Goal: Information Seeking & Learning: Check status

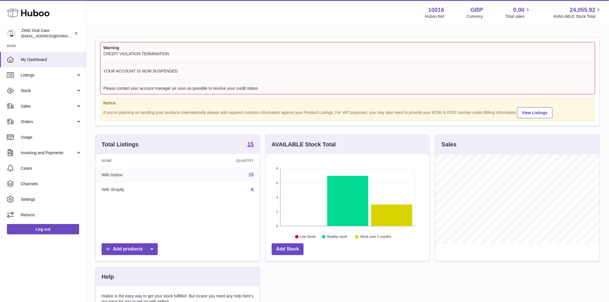
scroll to position [90, 163]
click at [29, 109] on link "Sales" at bounding box center [43, 106] width 86 height 16
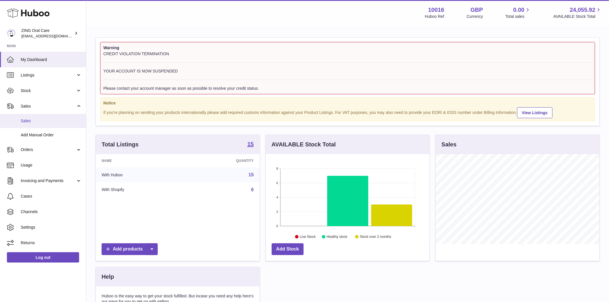
click at [39, 122] on span "Sales" at bounding box center [51, 120] width 61 height 5
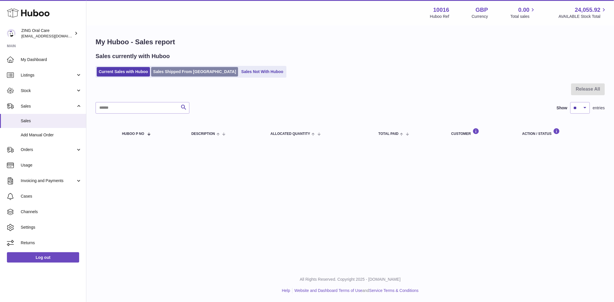
click at [174, 75] on link "Sales Shipped From Huboo" at bounding box center [194, 71] width 87 height 9
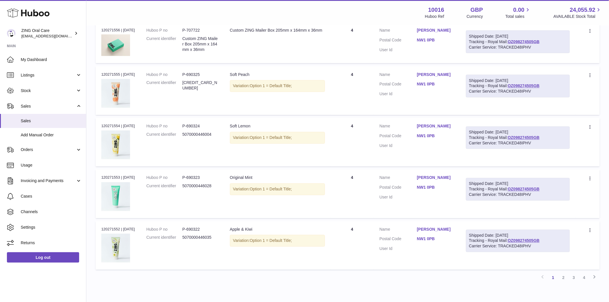
scroll to position [405, 0]
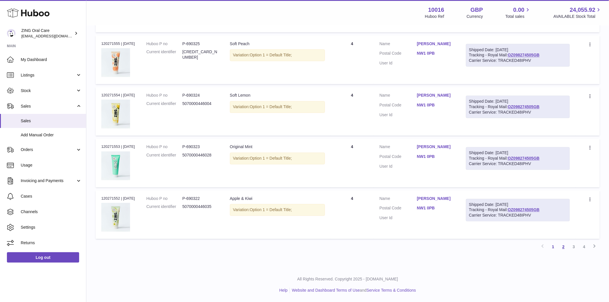
click at [567, 249] on link "2" at bounding box center [563, 247] width 10 height 10
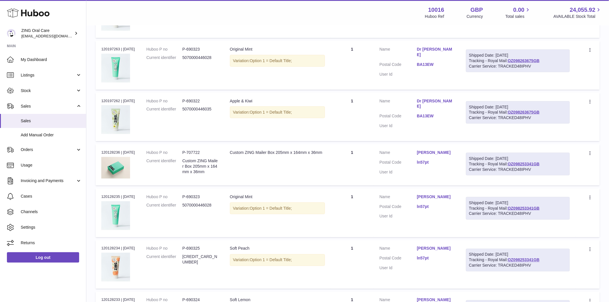
scroll to position [398, 0]
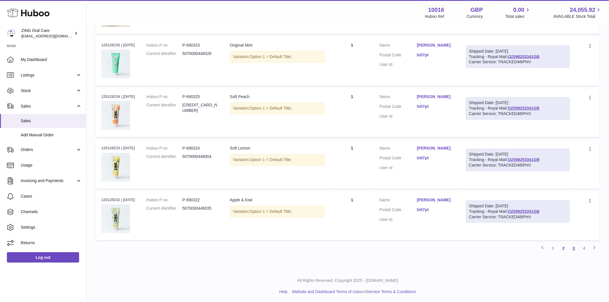
click at [574, 248] on link "3" at bounding box center [574, 248] width 10 height 10
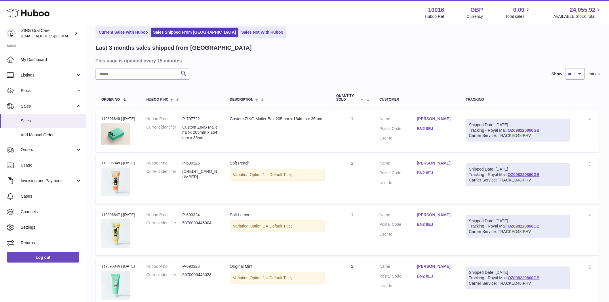
scroll to position [395, 0]
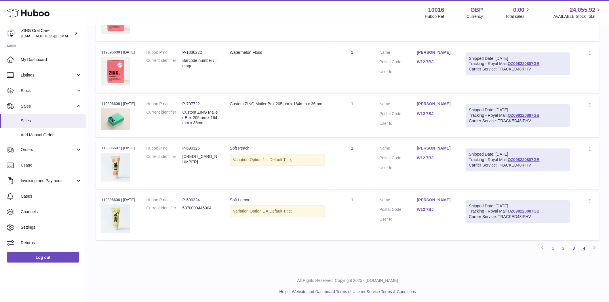
click at [588, 251] on link "4" at bounding box center [584, 248] width 10 height 10
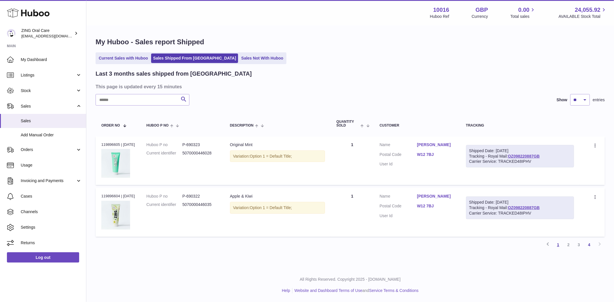
click at [558, 248] on link "1" at bounding box center [558, 245] width 10 height 10
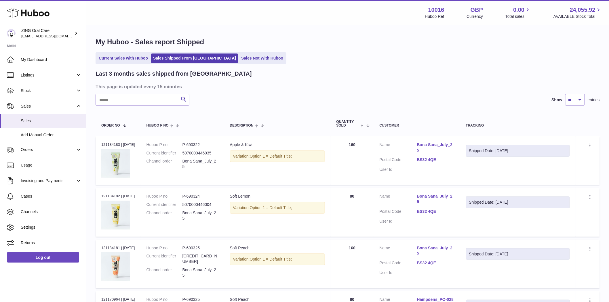
click at [425, 144] on link "Bona Sana_July_25" at bounding box center [435, 147] width 37 height 11
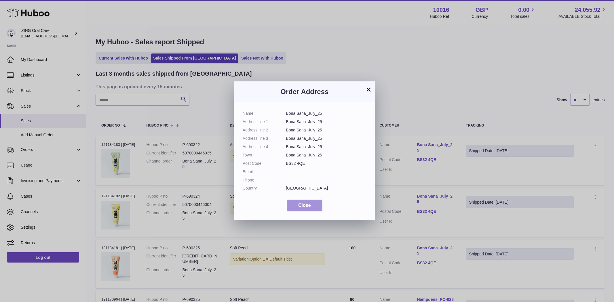
click at [306, 210] on button "Close" at bounding box center [305, 206] width 36 height 12
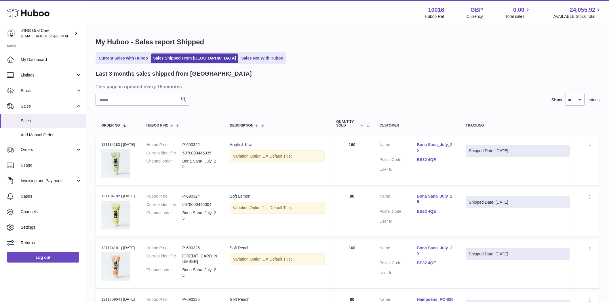
click at [420, 211] on link "BS32 4QE" at bounding box center [435, 211] width 37 height 5
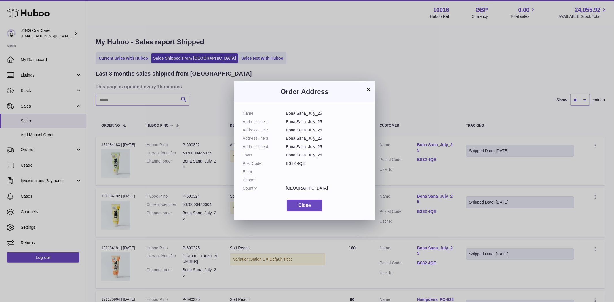
drag, startPoint x: 305, startPoint y: 166, endPoint x: 283, endPoint y: 164, distance: 22.0
click at [283, 164] on dl "Name Bona Sana_July_25 Address line 1 Bona Sana_July_25 Address line 2 Bona San…" at bounding box center [305, 152] width 124 height 83
click at [370, 89] on button "×" at bounding box center [368, 89] width 7 height 7
